Goal: Task Accomplishment & Management: Manage account settings

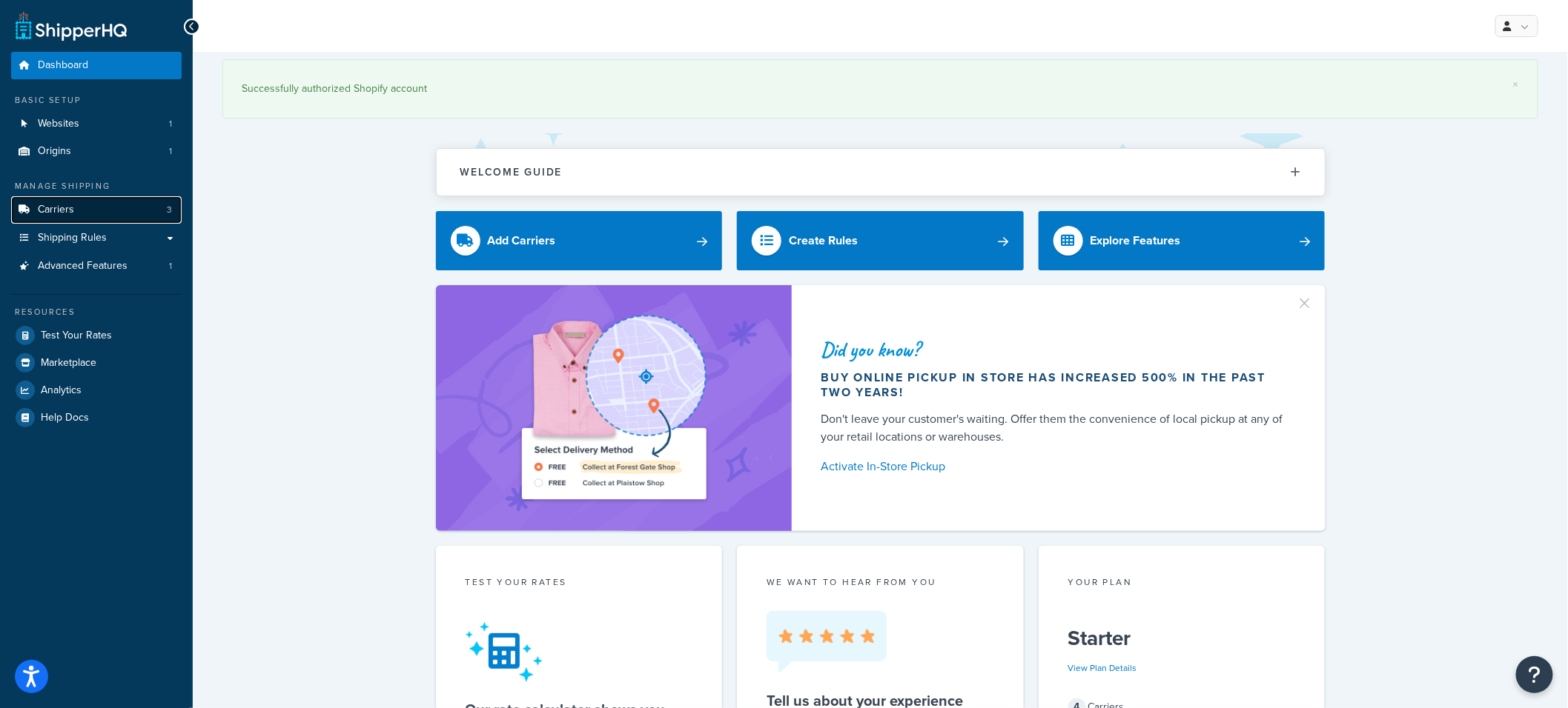
click at [105, 212] on link "Carriers 3" at bounding box center [96, 209] width 171 height 27
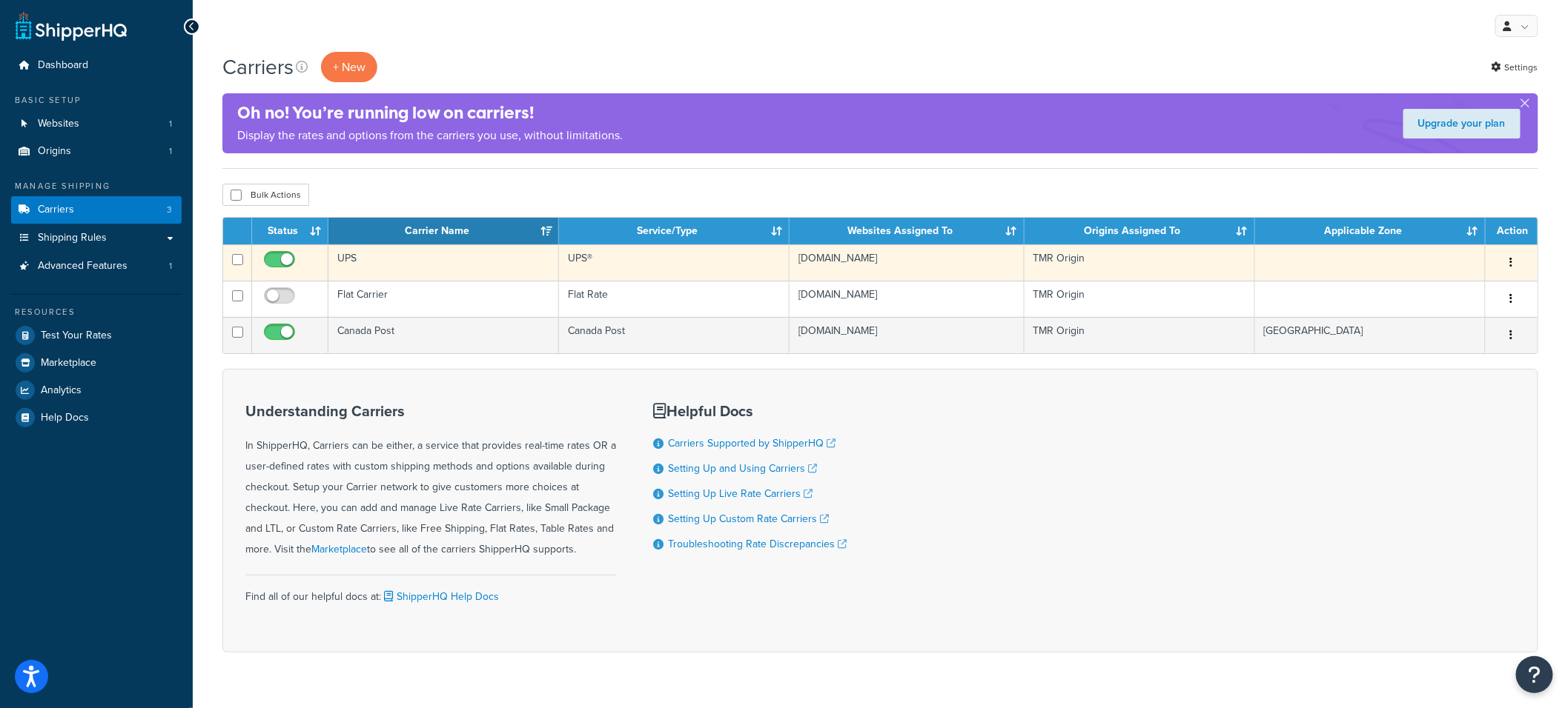
click at [462, 258] on td "UPS" at bounding box center [443, 262] width 230 height 36
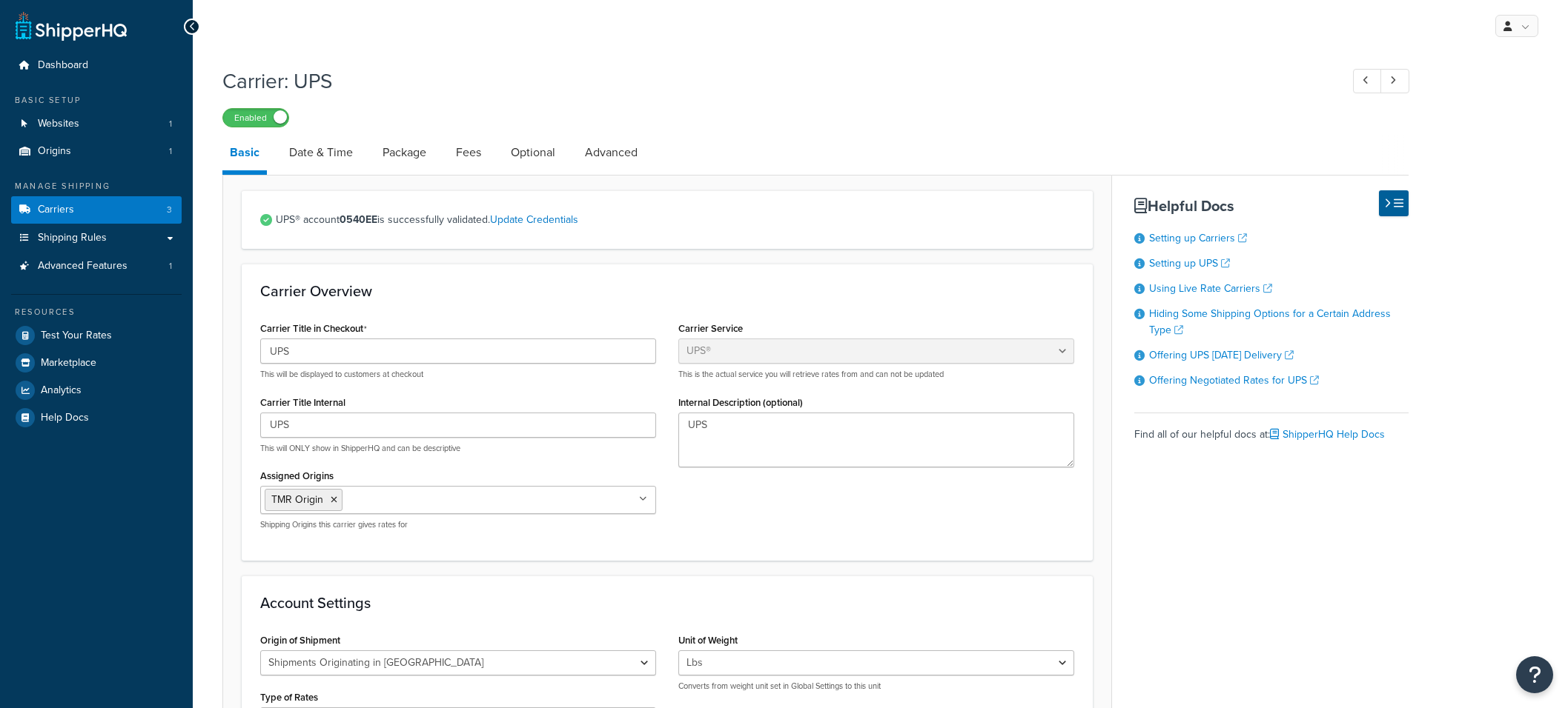
select select "ups"
select select "can"
click at [337, 163] on link "Date & Time" at bounding box center [321, 152] width 79 height 36
select select "yMMMEd"
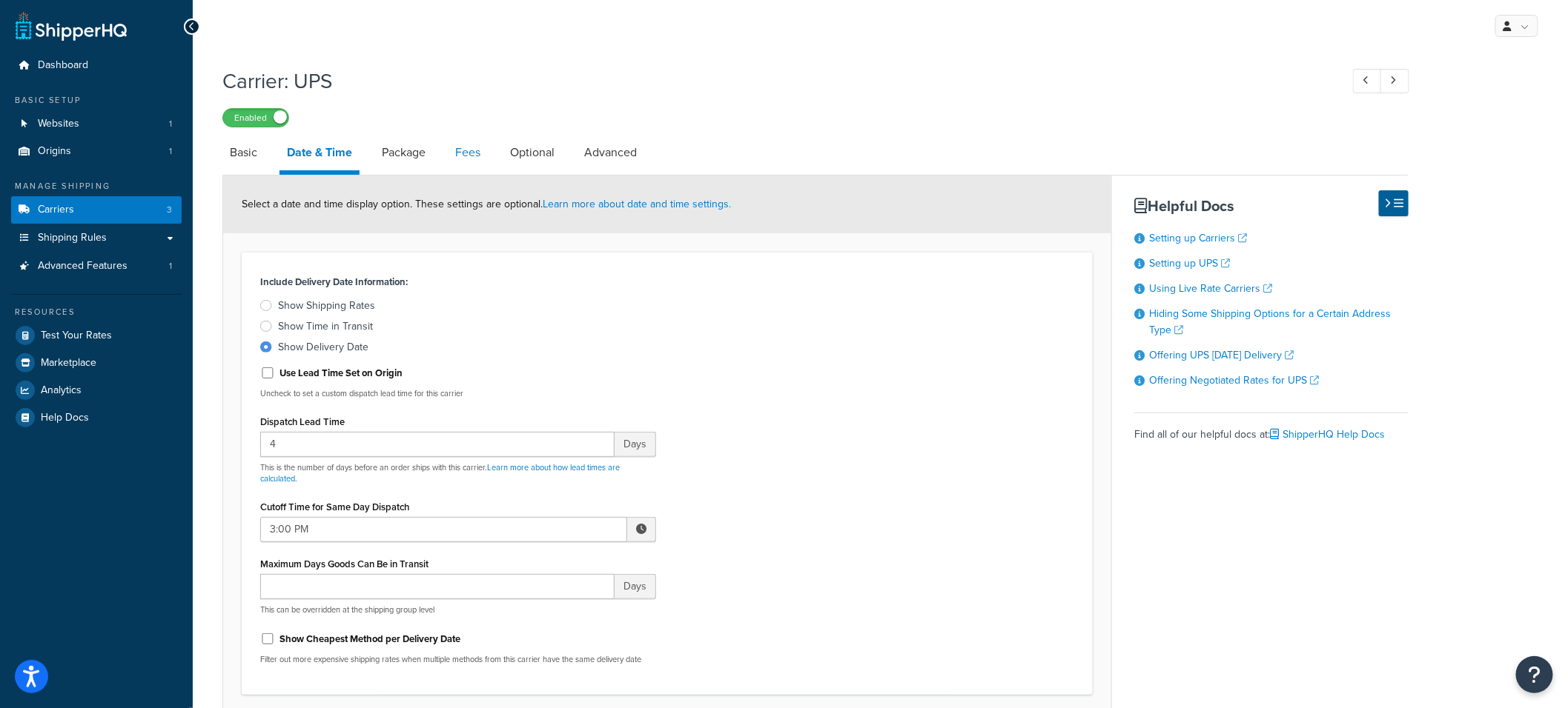
click at [471, 155] on link "Fees" at bounding box center [468, 152] width 40 height 36
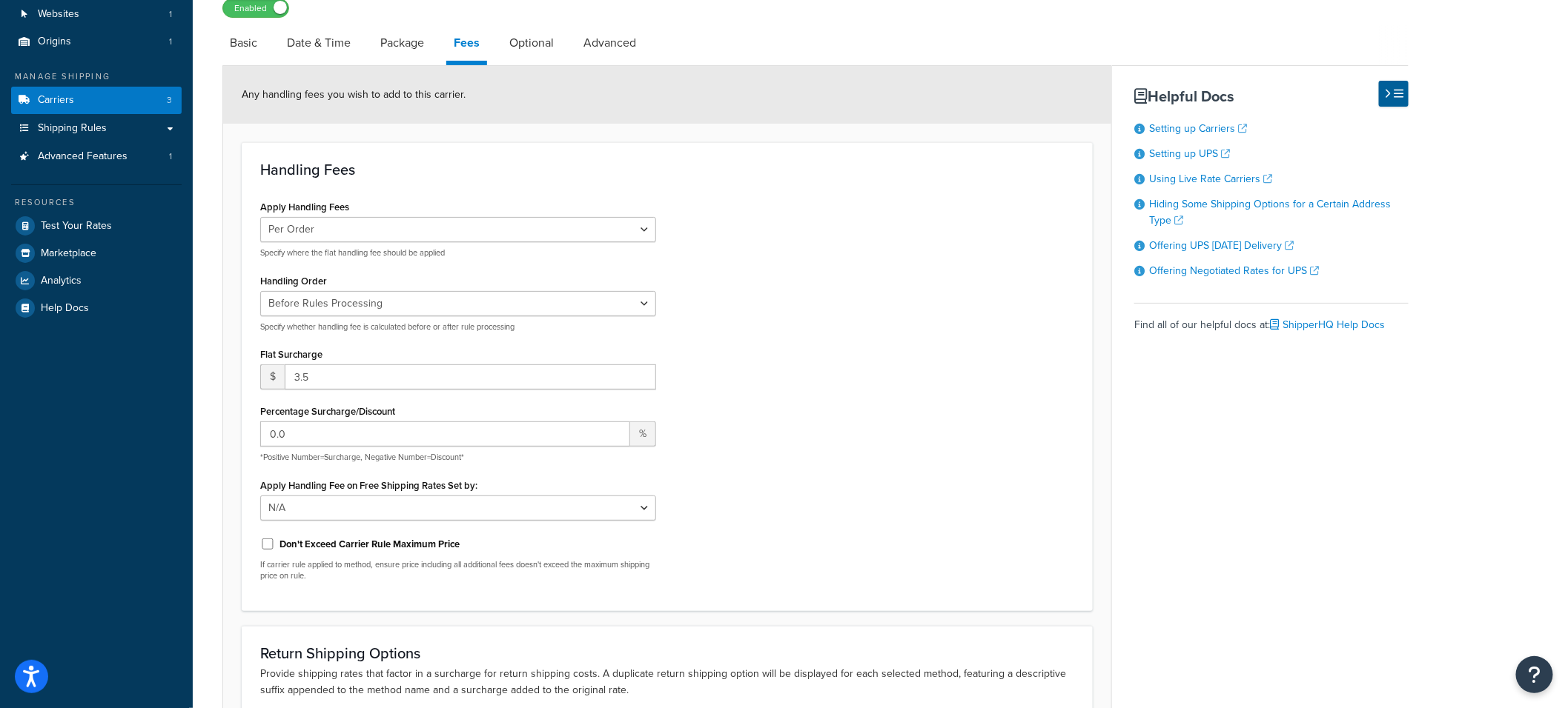
scroll to position [114, 0]
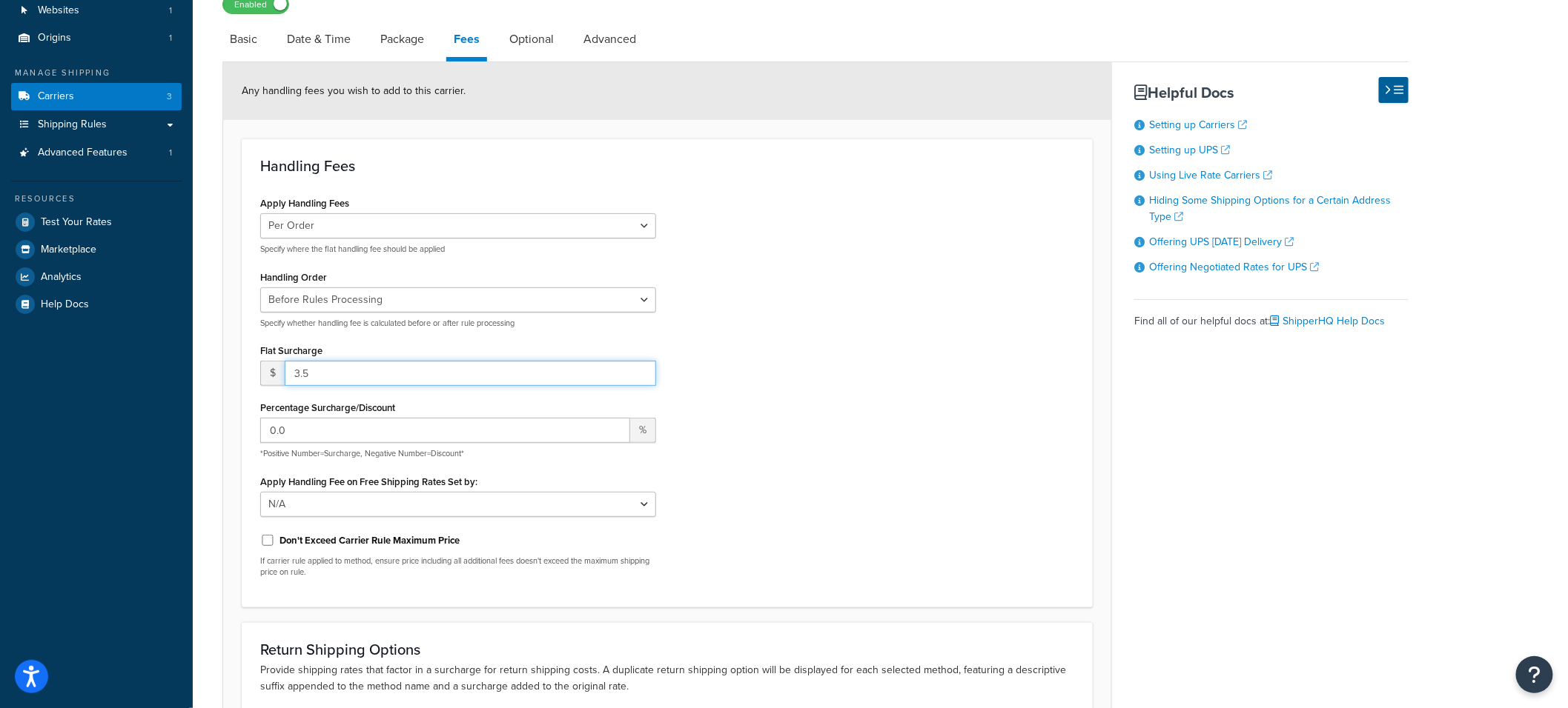
drag, startPoint x: 312, startPoint y: 369, endPoint x: 168, endPoint y: 361, distance: 144.2
click at [168, 361] on div "Dashboard Basic Setup Websites 1 Origins 1 Manage Shipping Carriers 3 Shipping …" at bounding box center [784, 389] width 1568 height 1006
type input "4"
type input "5"
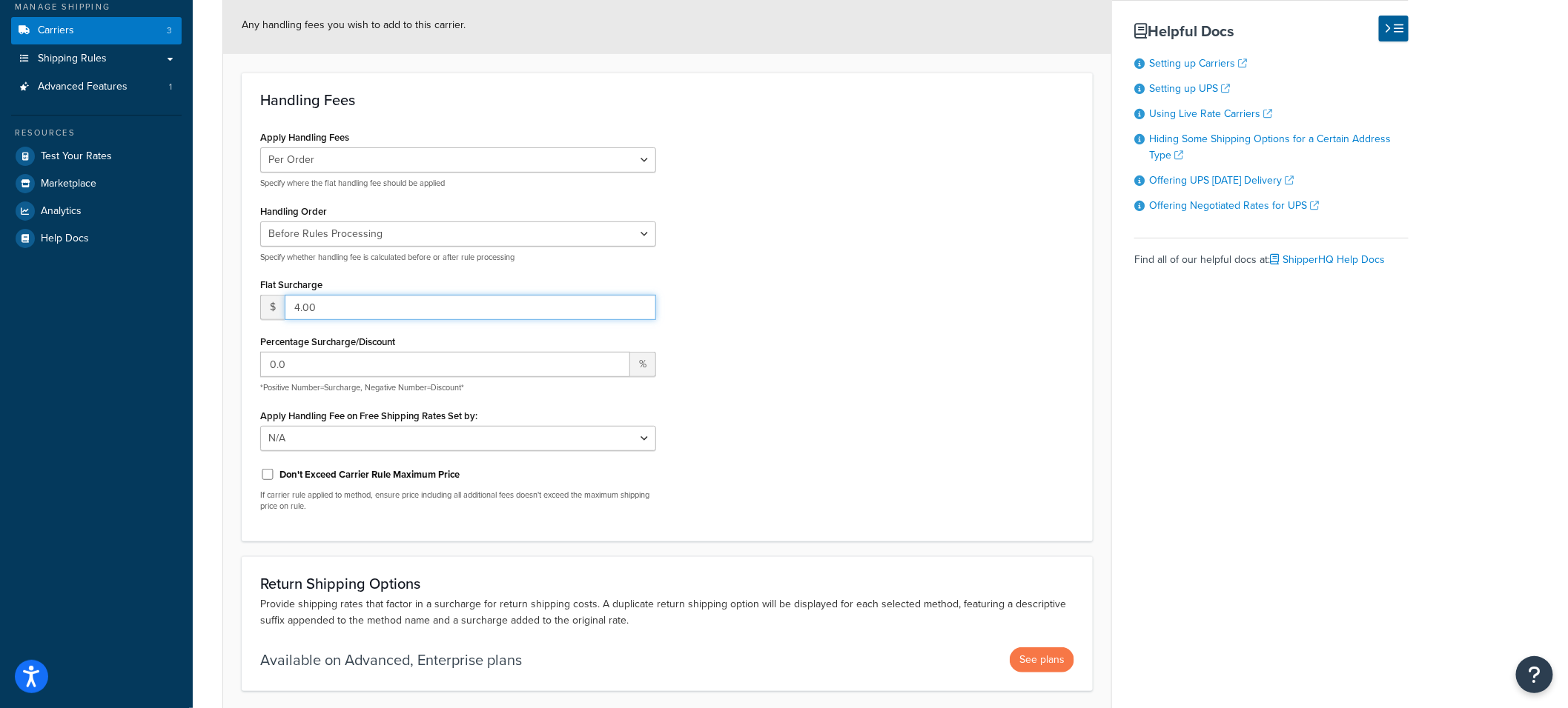
scroll to position [298, 0]
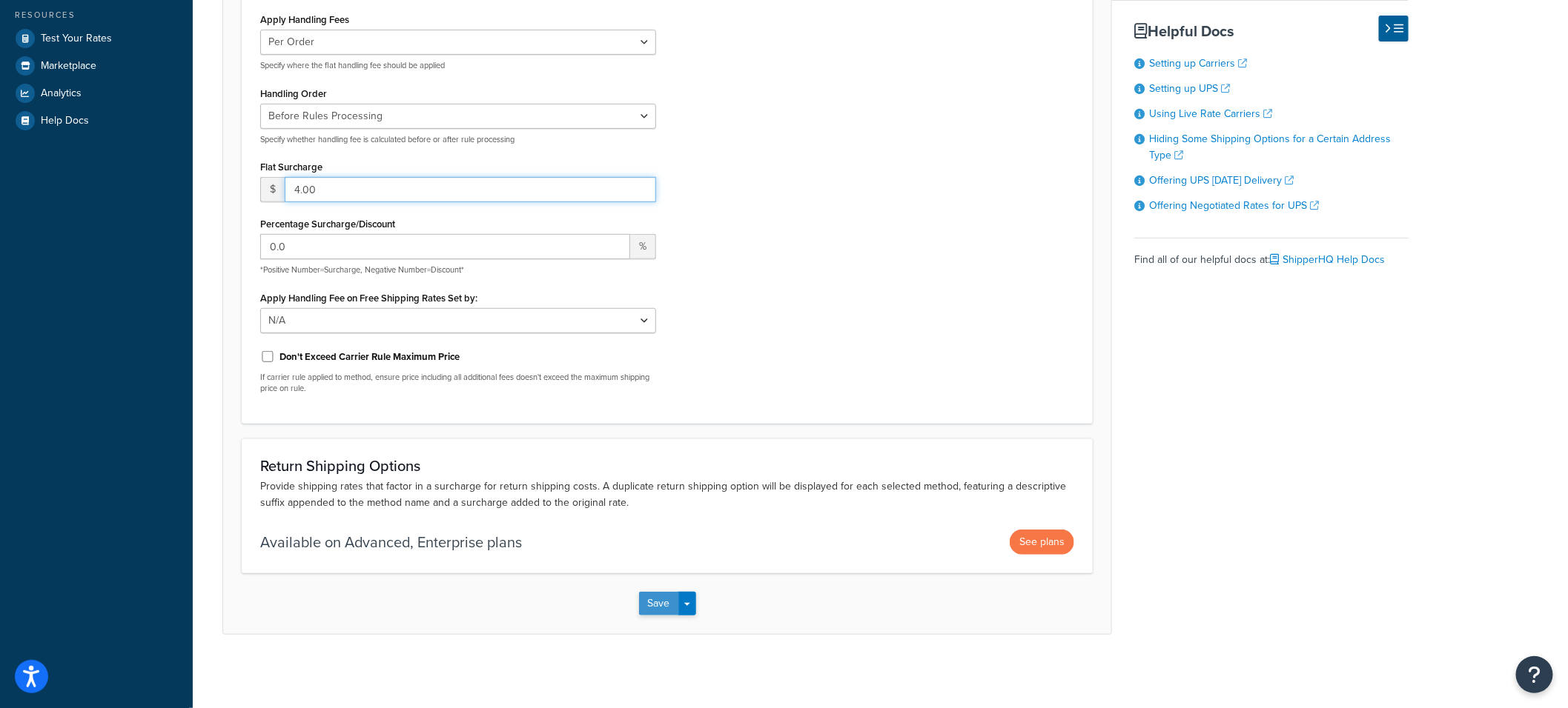
type input "4.00"
click at [670, 606] on button "Save" at bounding box center [659, 604] width 40 height 24
